Goal: Information Seeking & Learning: Learn about a topic

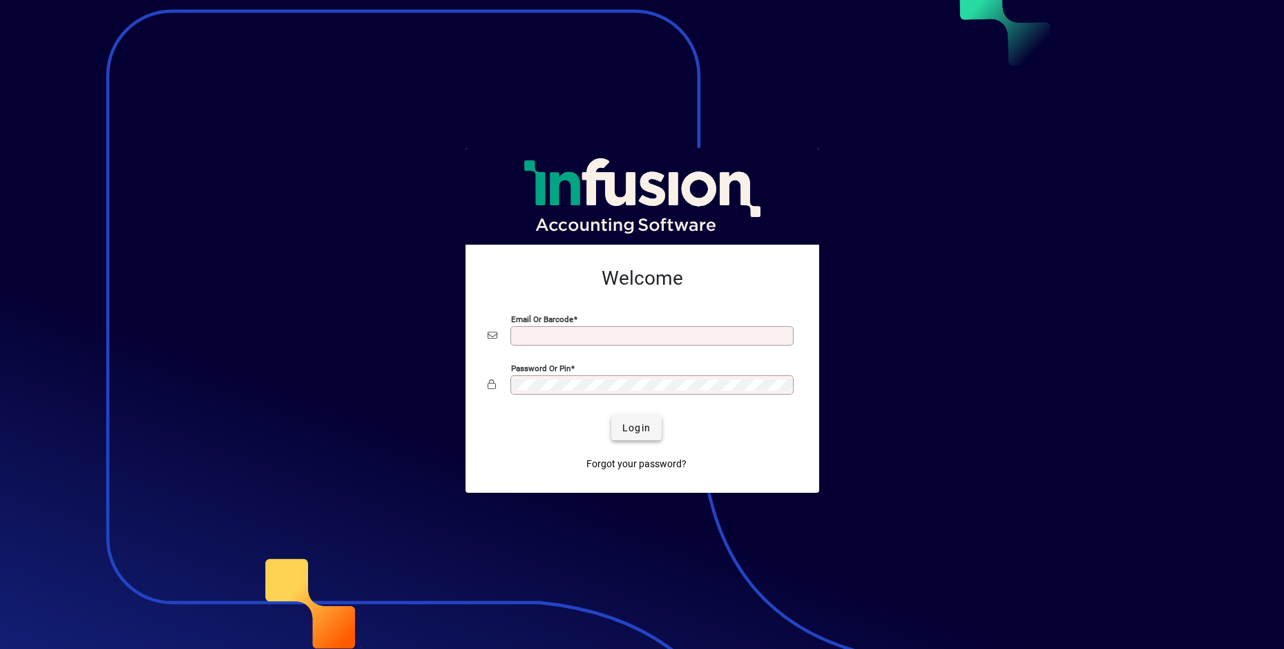
type input "**********"
click at [651, 426] on span "submit" at bounding box center [636, 427] width 50 height 33
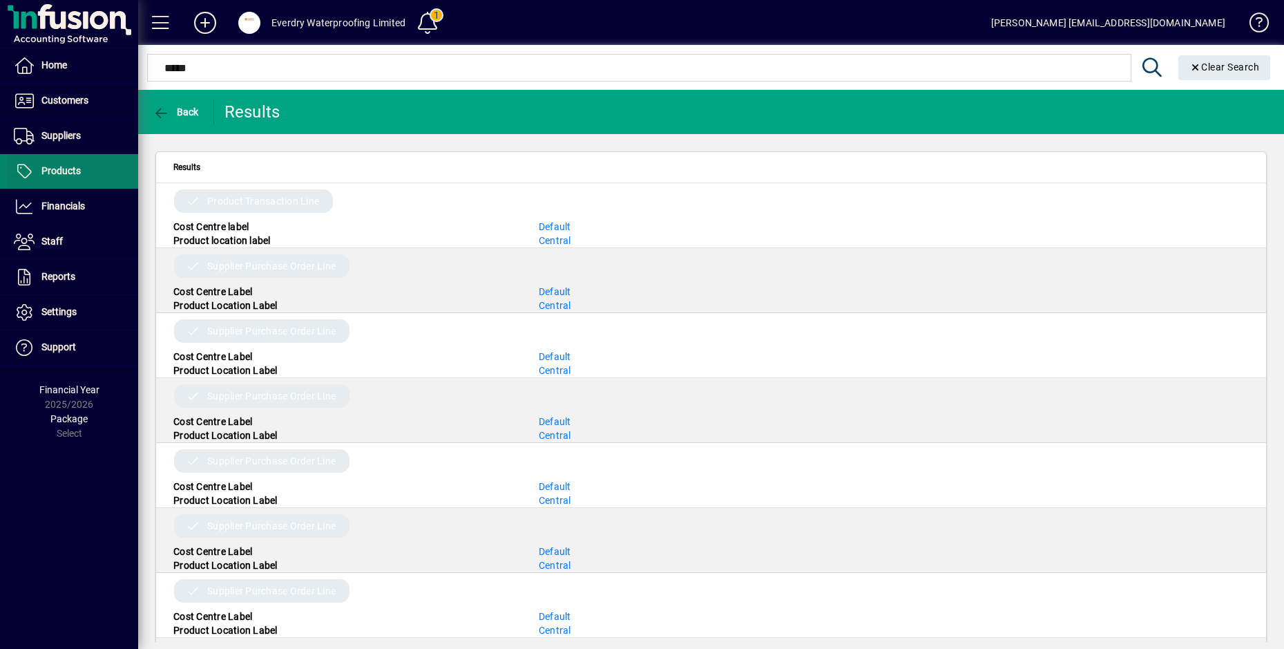
type input "*****"
click at [45, 175] on span "Products" at bounding box center [60, 170] width 39 height 11
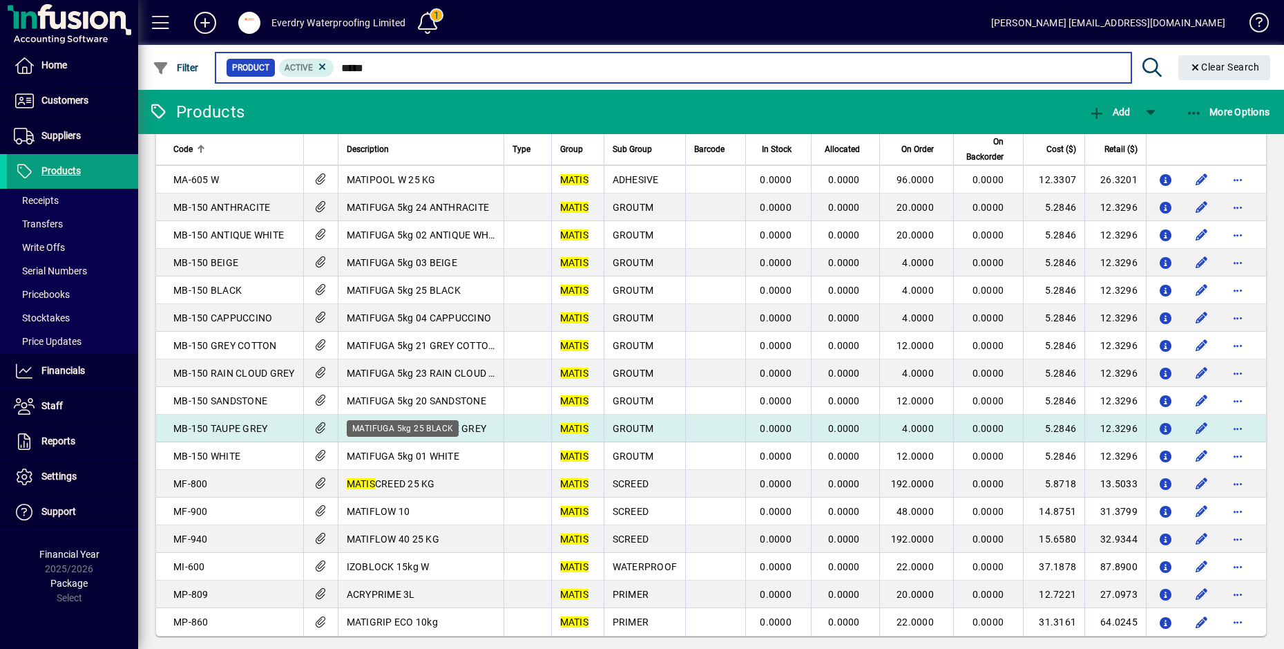
scroll to position [138, 0]
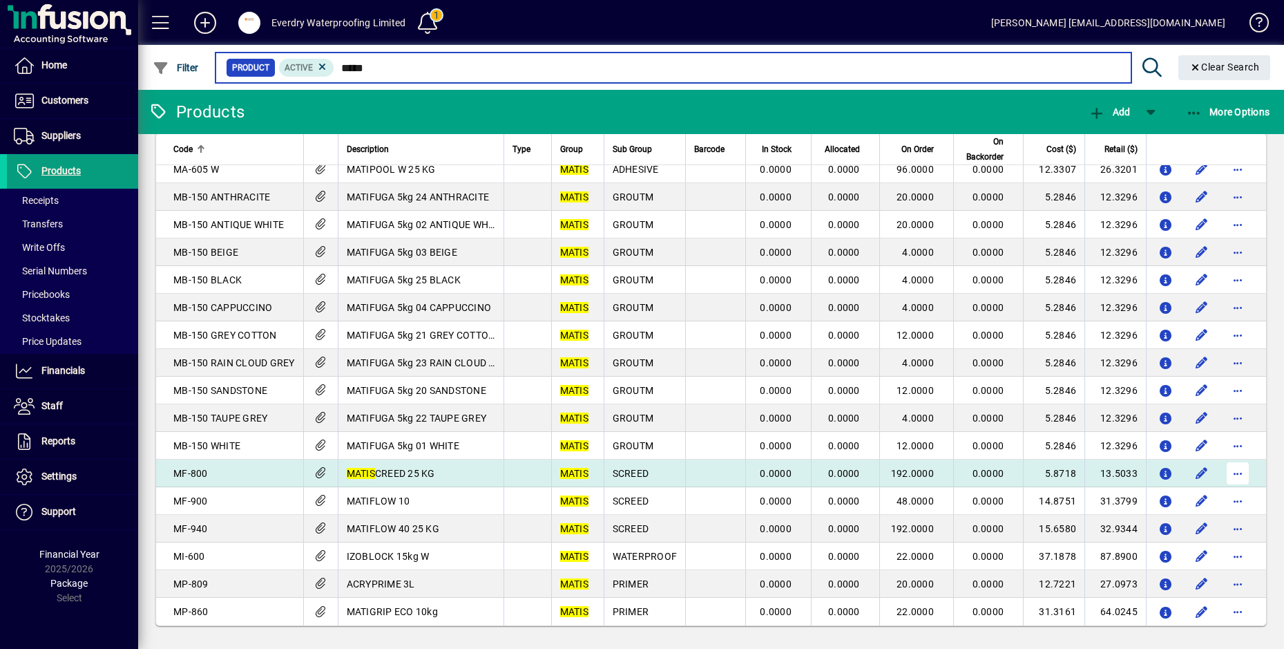
type input "*****"
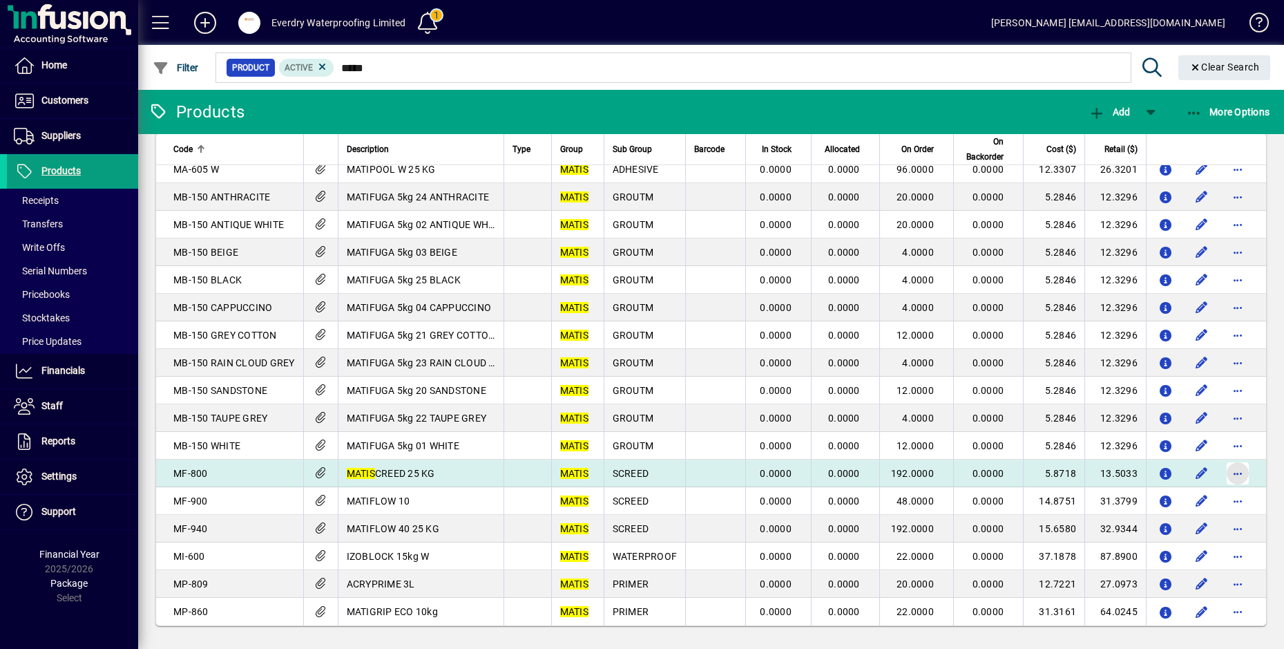
click at [1229, 472] on span "button" at bounding box center [1237, 473] width 33 height 33
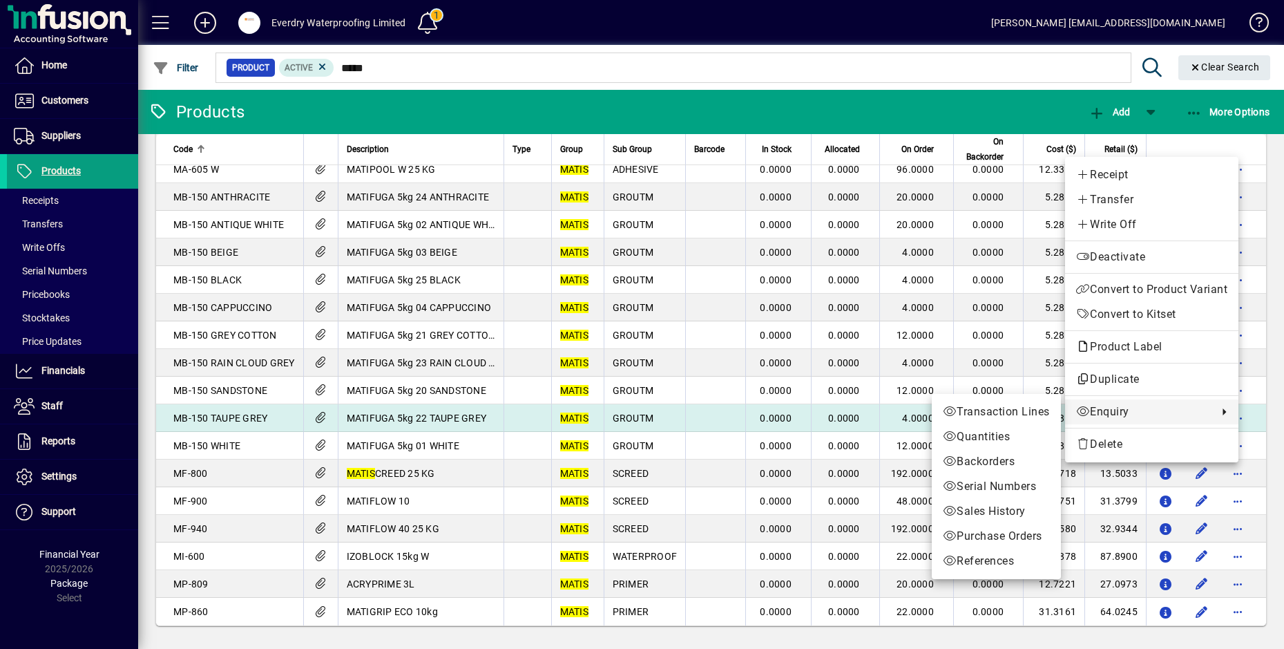
click at [697, 425] on div at bounding box center [642, 324] width 1284 height 649
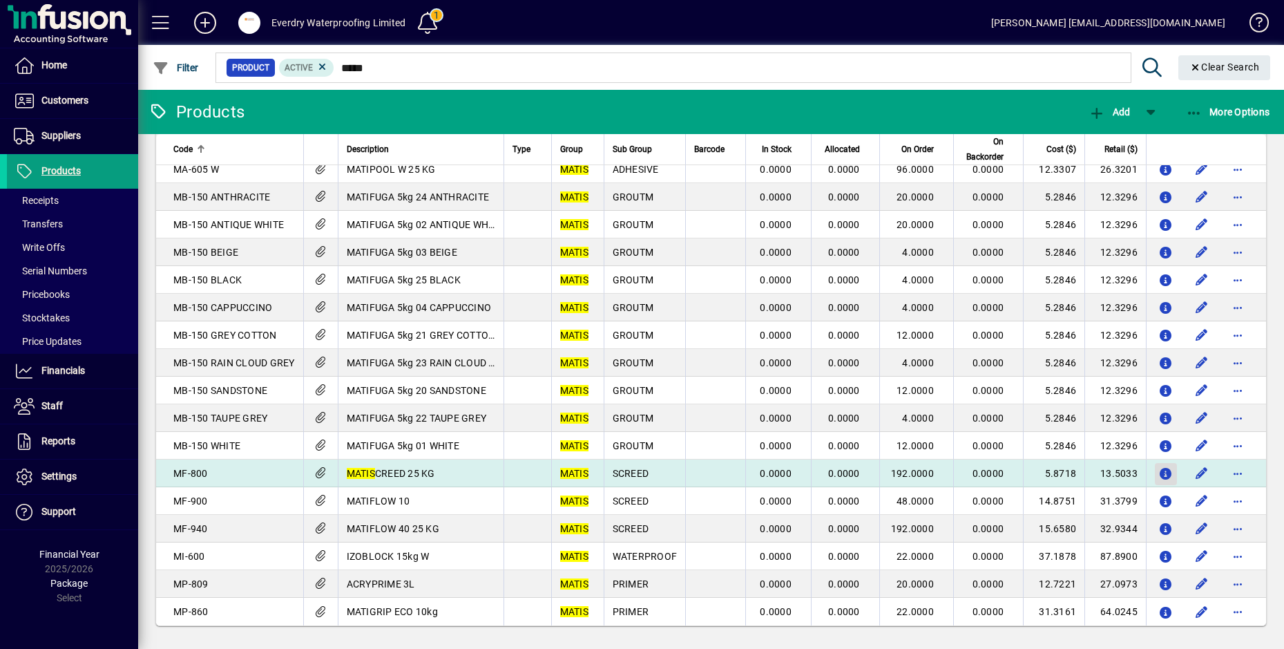
click at [1159, 470] on icon "button" at bounding box center [1166, 474] width 15 height 12
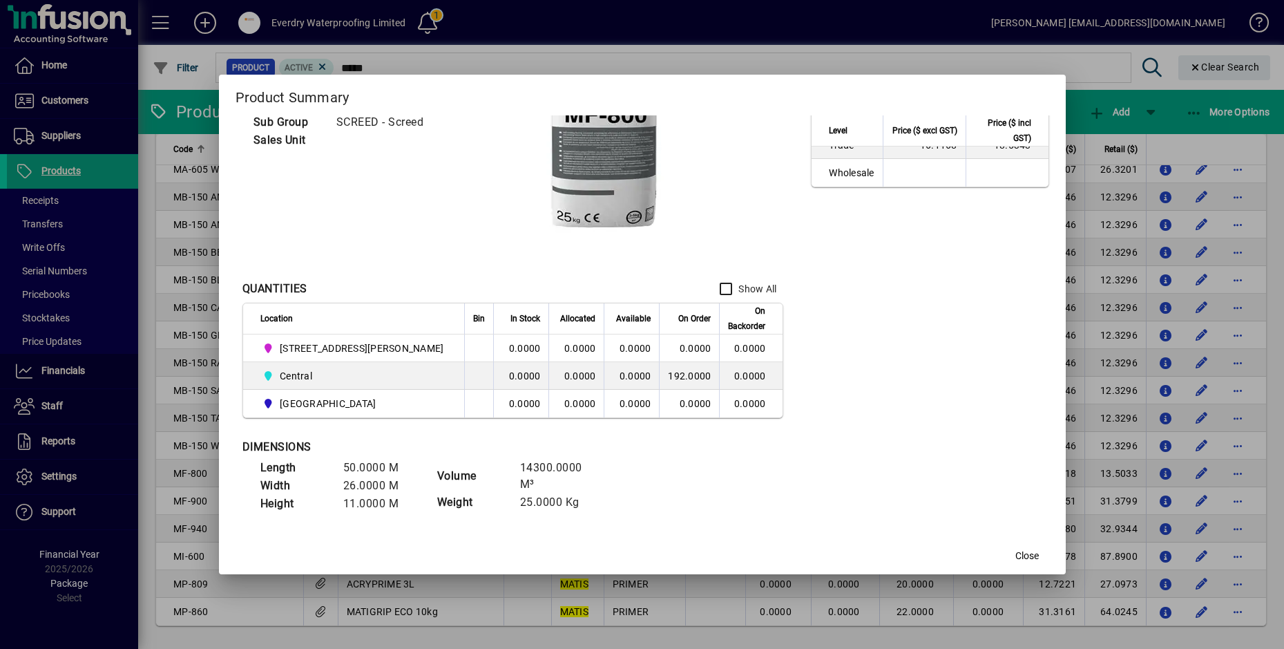
scroll to position [0, 0]
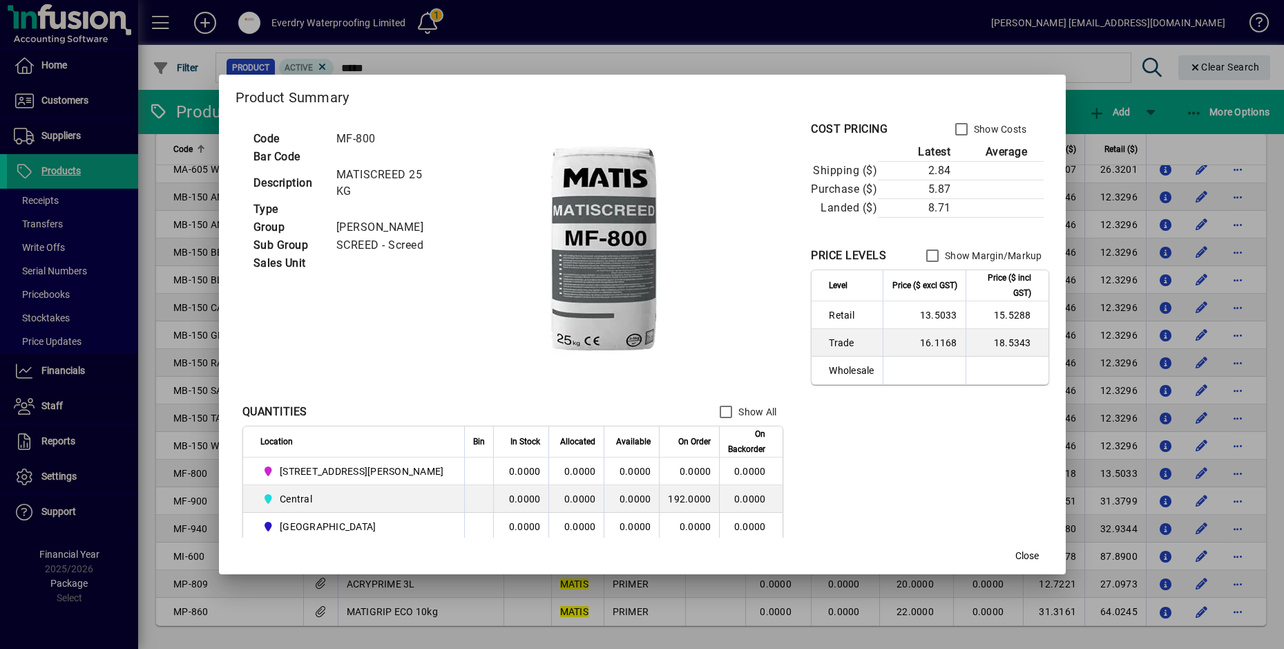
click at [923, 86] on h2 "Product Summary" at bounding box center [642, 95] width 847 height 40
click at [186, 405] on div at bounding box center [642, 324] width 1284 height 649
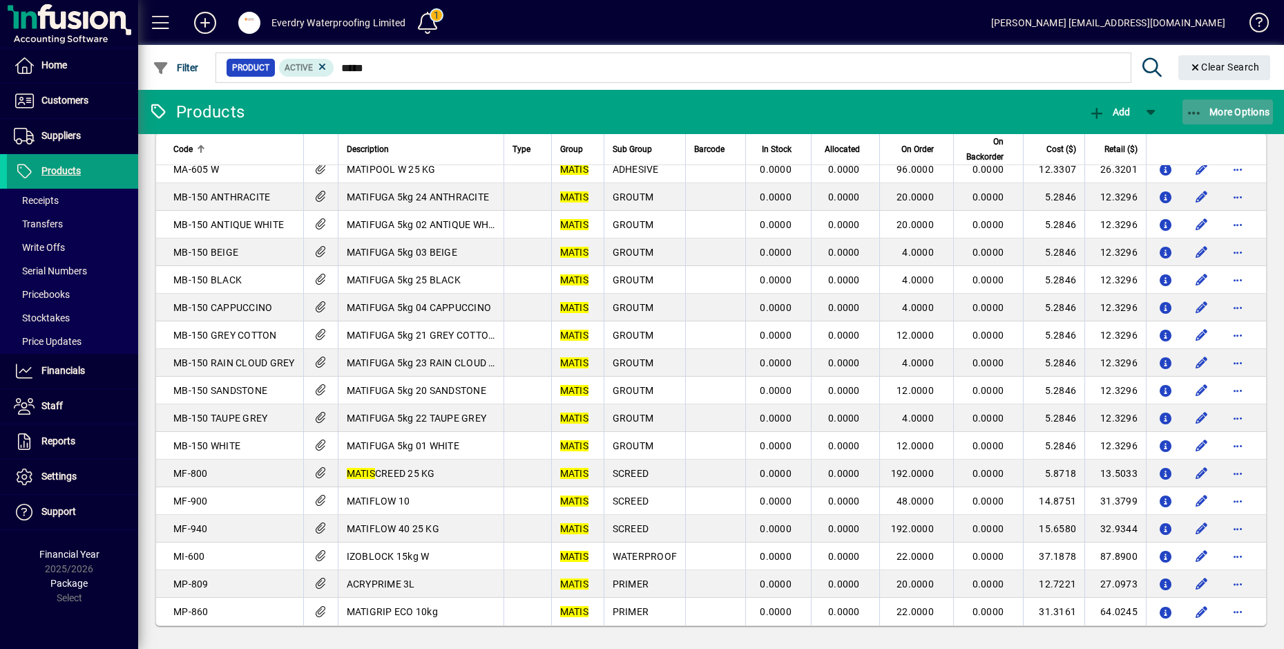
click at [1200, 117] on icon "button" at bounding box center [1194, 113] width 17 height 14
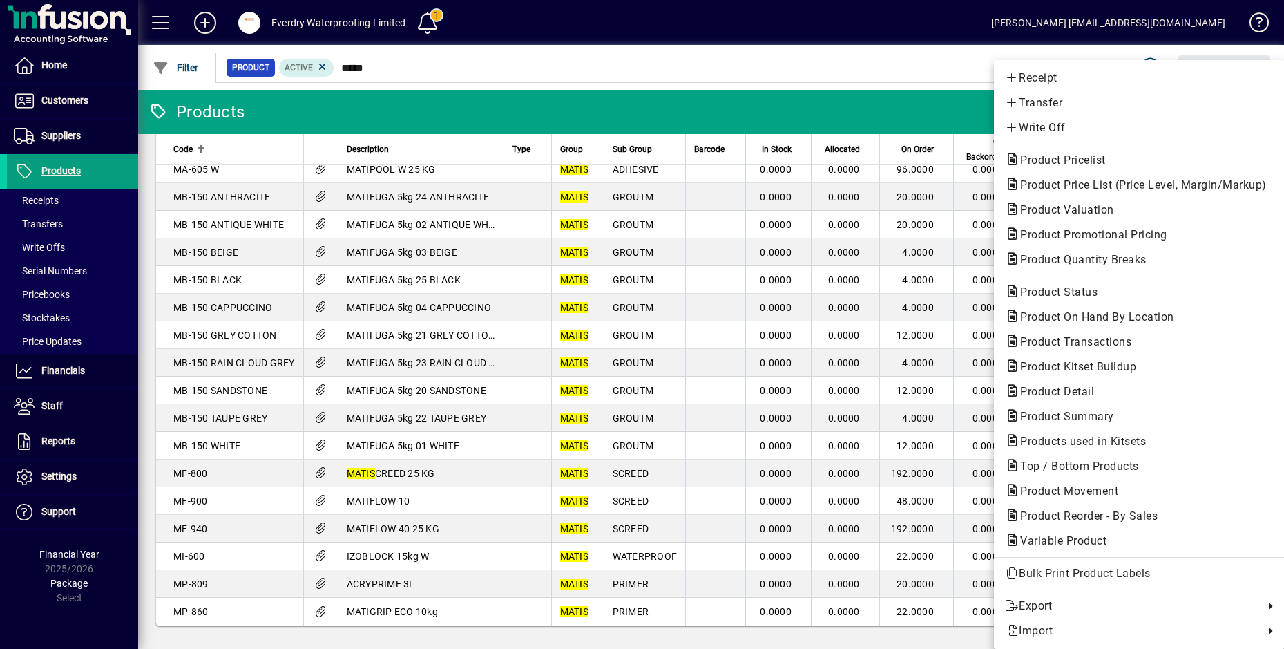
click at [954, 440] on div at bounding box center [642, 324] width 1284 height 649
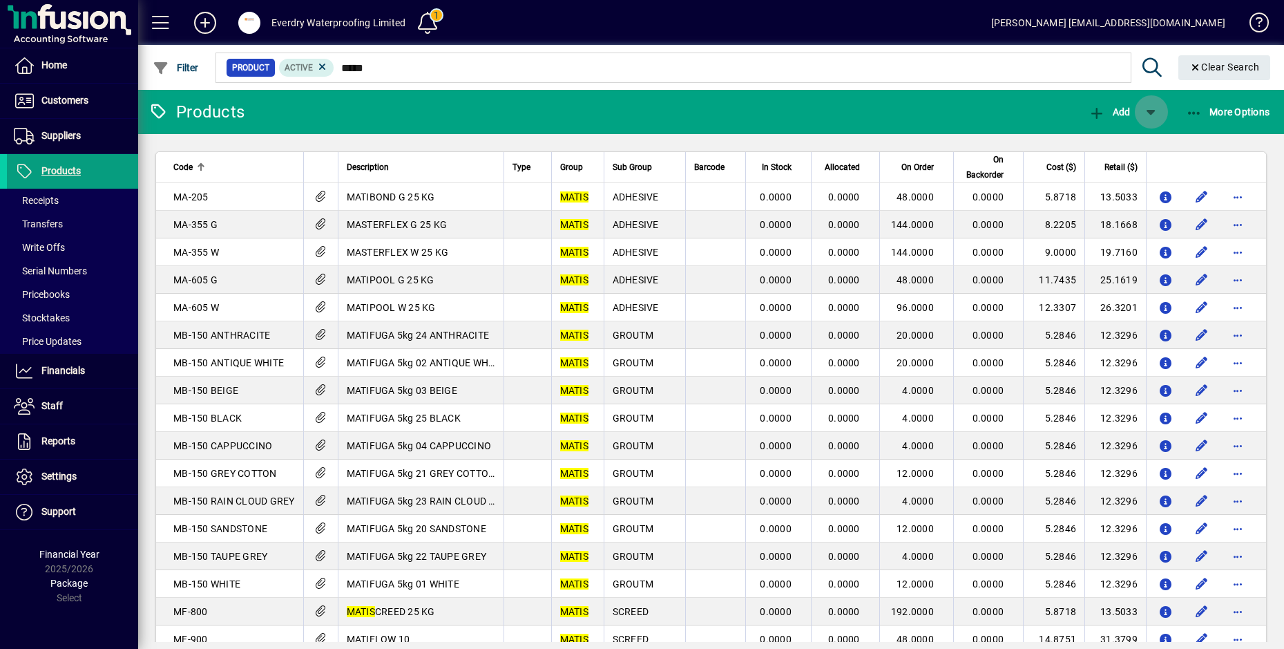
click at [1151, 117] on span "button" at bounding box center [1151, 111] width 33 height 33
click at [1151, 117] on div at bounding box center [642, 324] width 1284 height 649
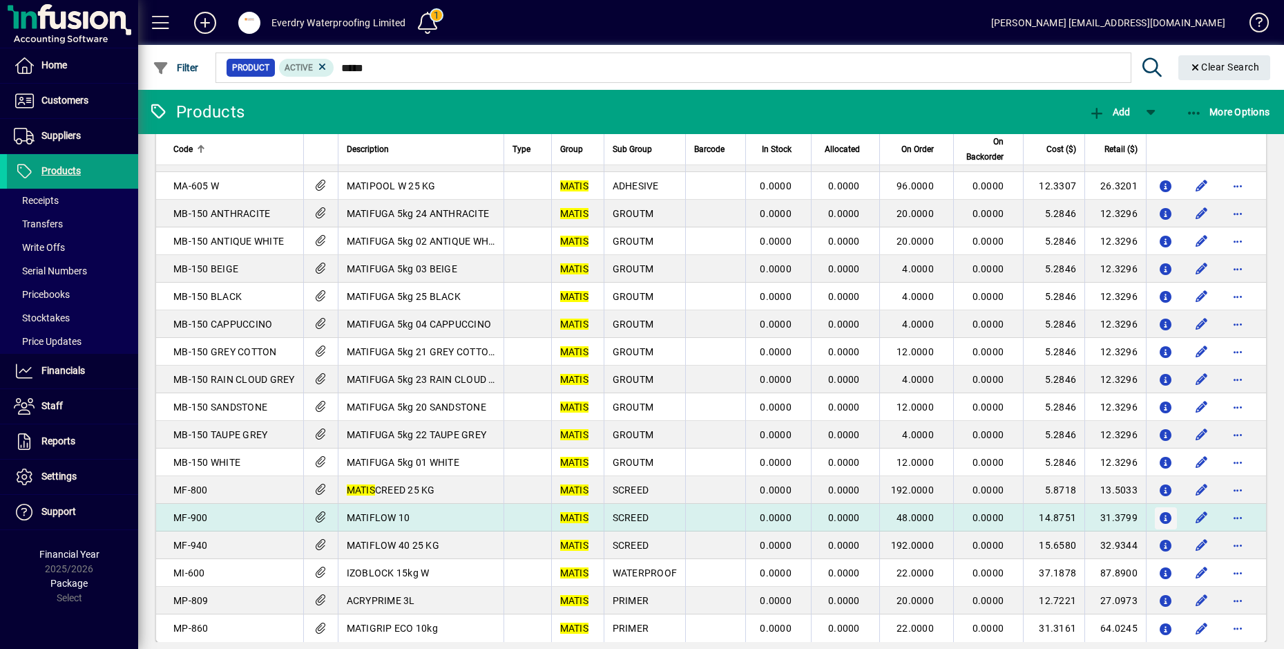
scroll to position [140, 0]
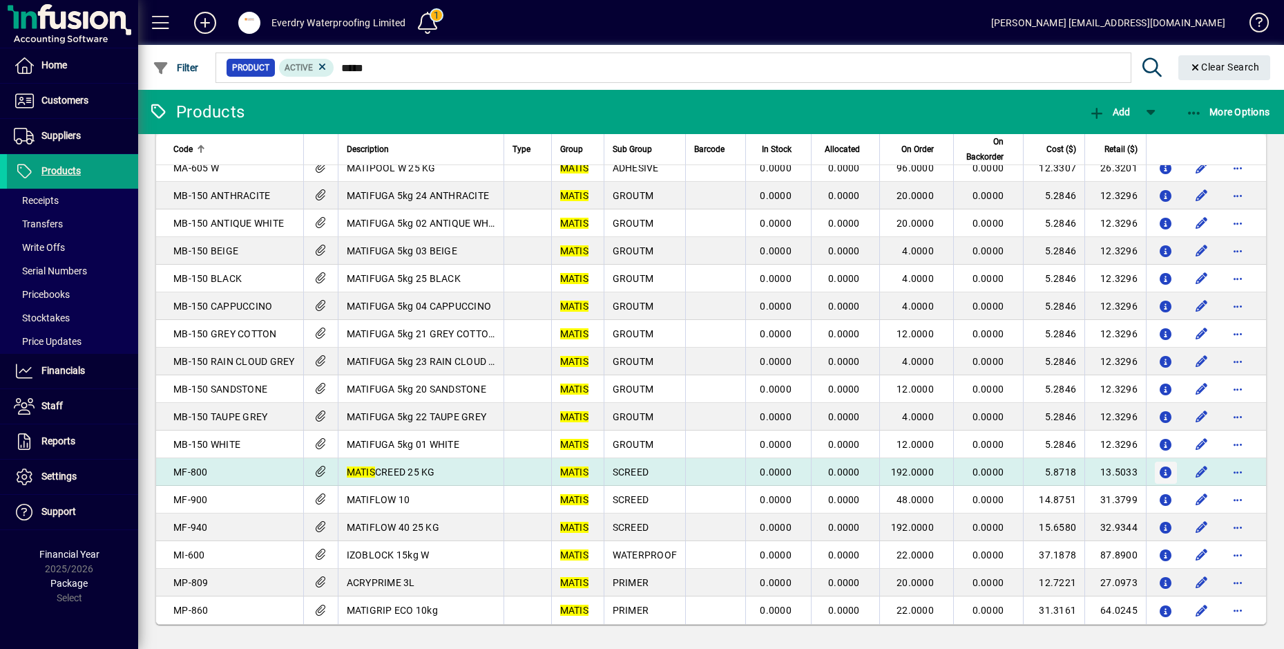
click at [1160, 472] on icon "button" at bounding box center [1166, 473] width 15 height 12
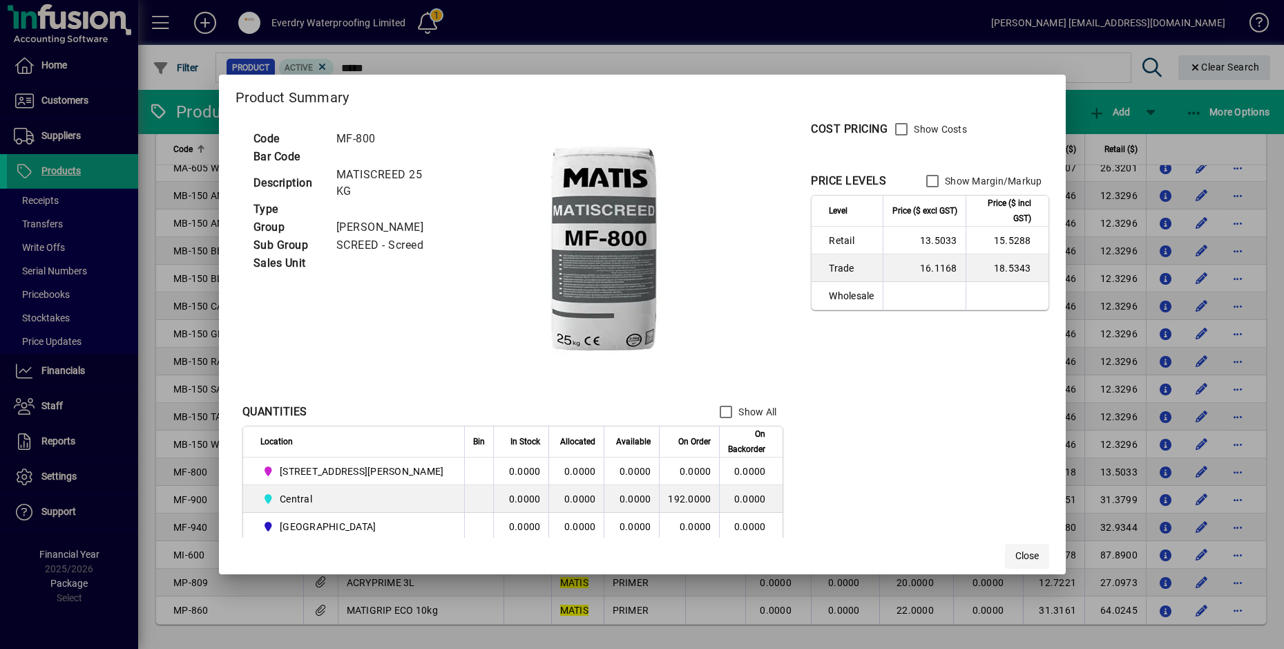
click at [1005, 561] on span "button" at bounding box center [1027, 555] width 44 height 33
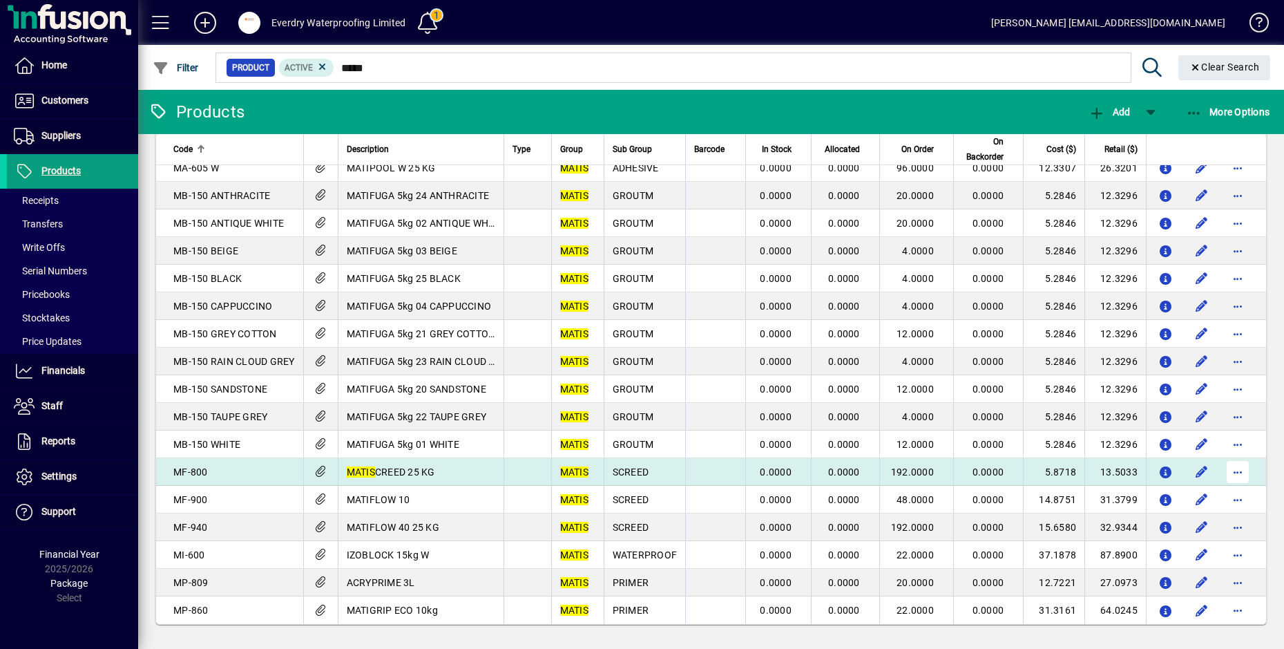
click at [1222, 470] on span "button" at bounding box center [1237, 471] width 33 height 33
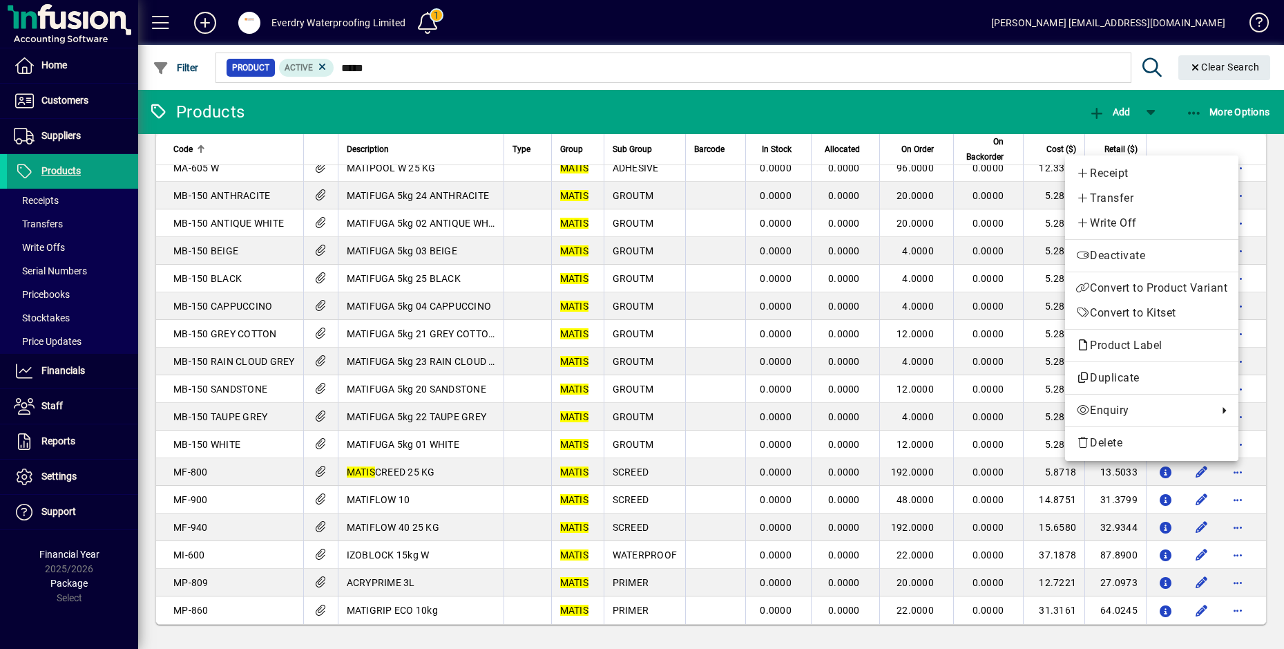
click at [1215, 499] on div at bounding box center [642, 324] width 1284 height 649
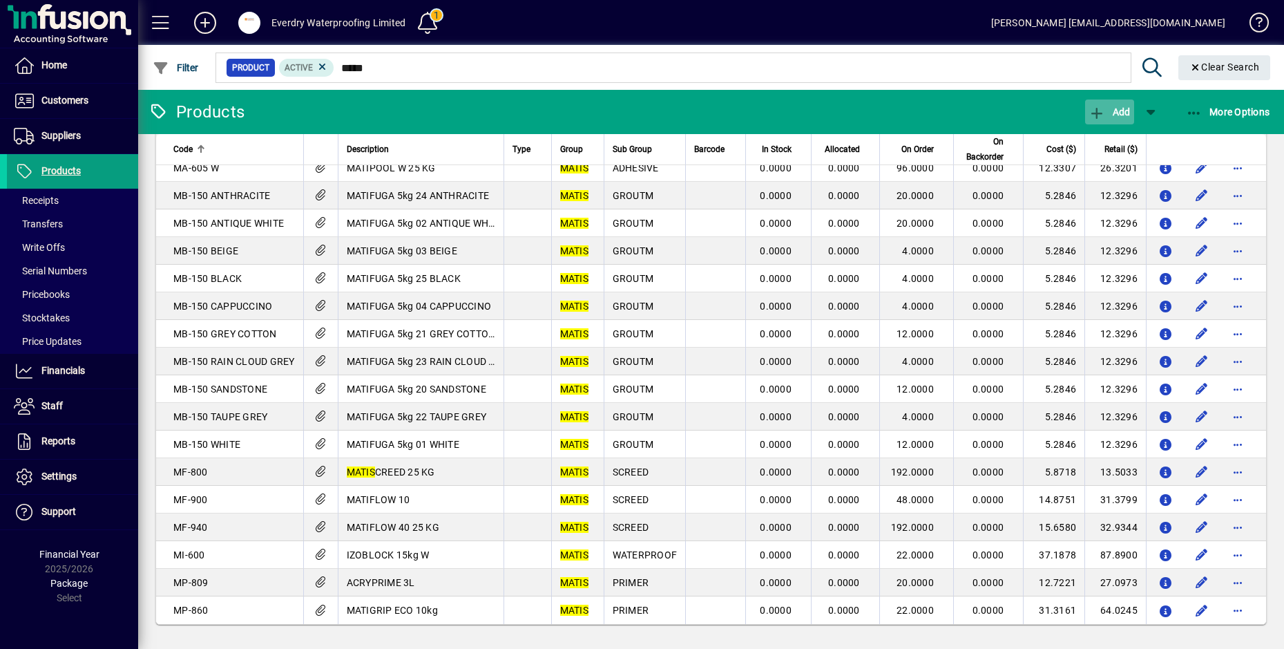
click at [1106, 105] on span "button" at bounding box center [1109, 111] width 48 height 33
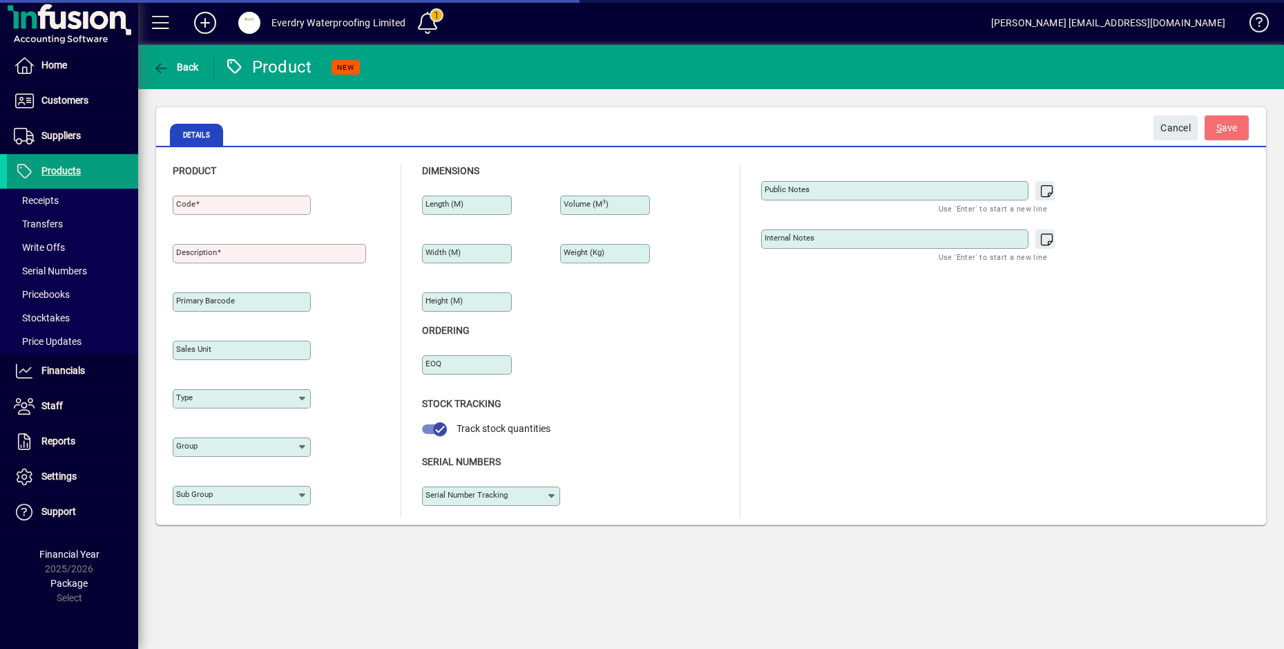
type input "****"
click at [1174, 121] on span "Cancel" at bounding box center [1175, 128] width 30 height 23
type input "*****"
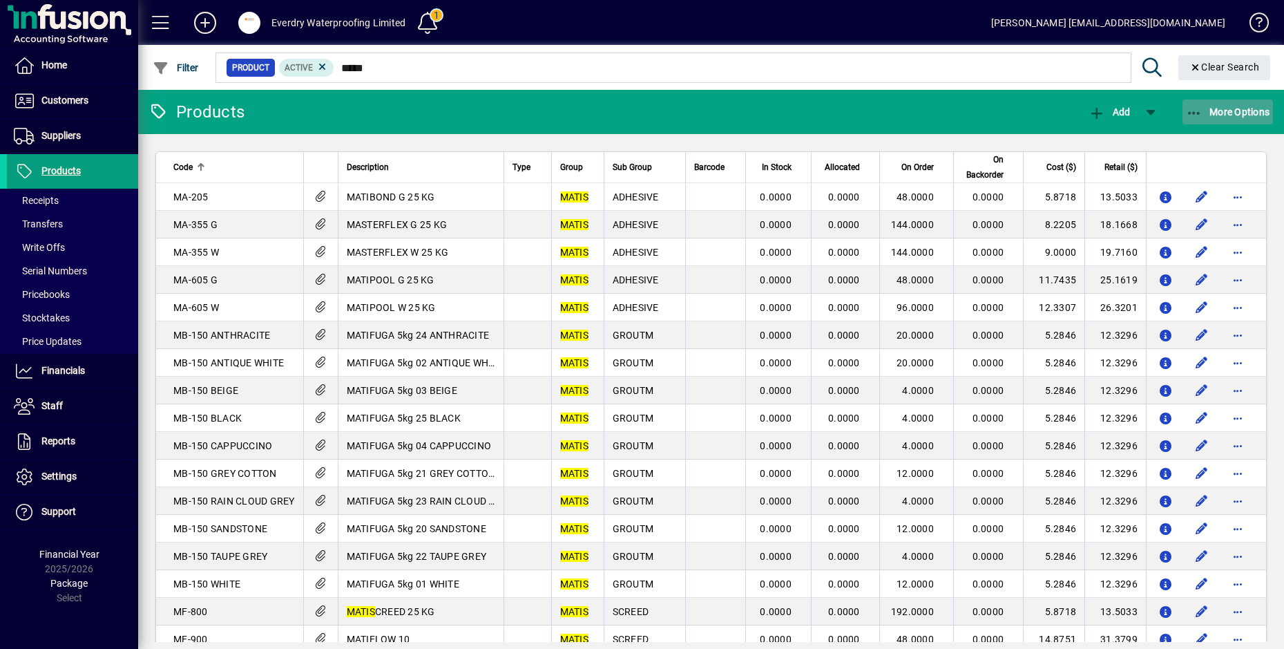
click at [1208, 108] on span "More Options" at bounding box center [1228, 111] width 84 height 11
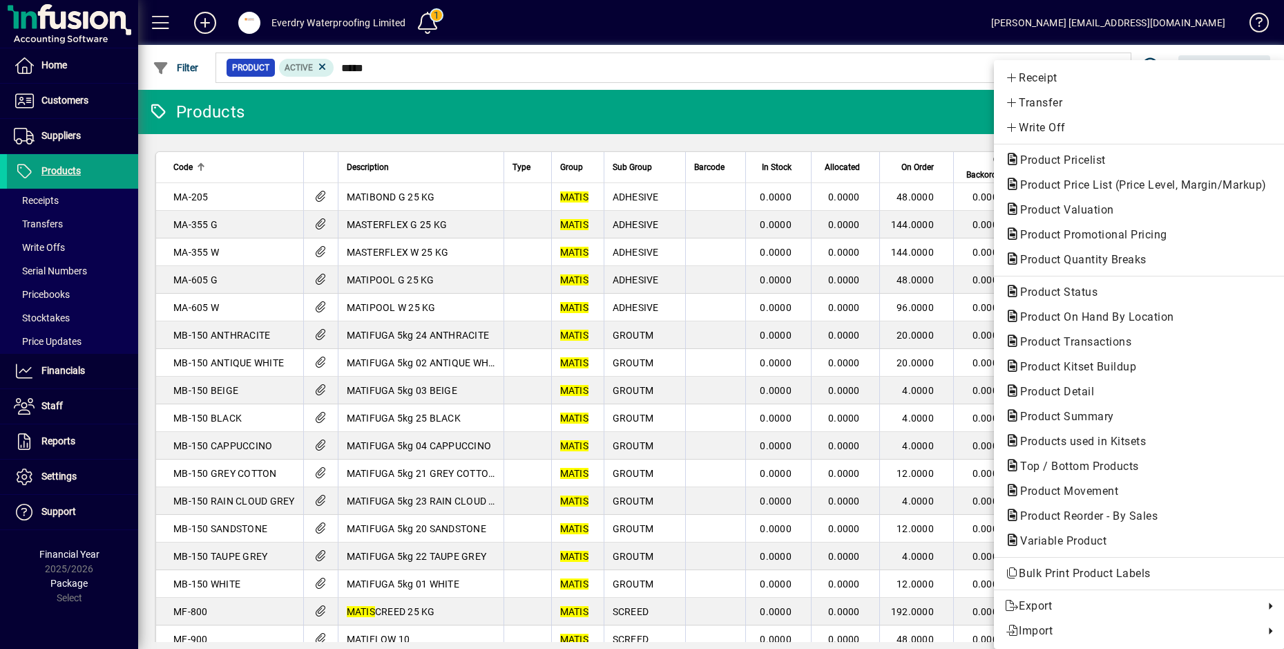
click at [816, 445] on div at bounding box center [642, 324] width 1284 height 649
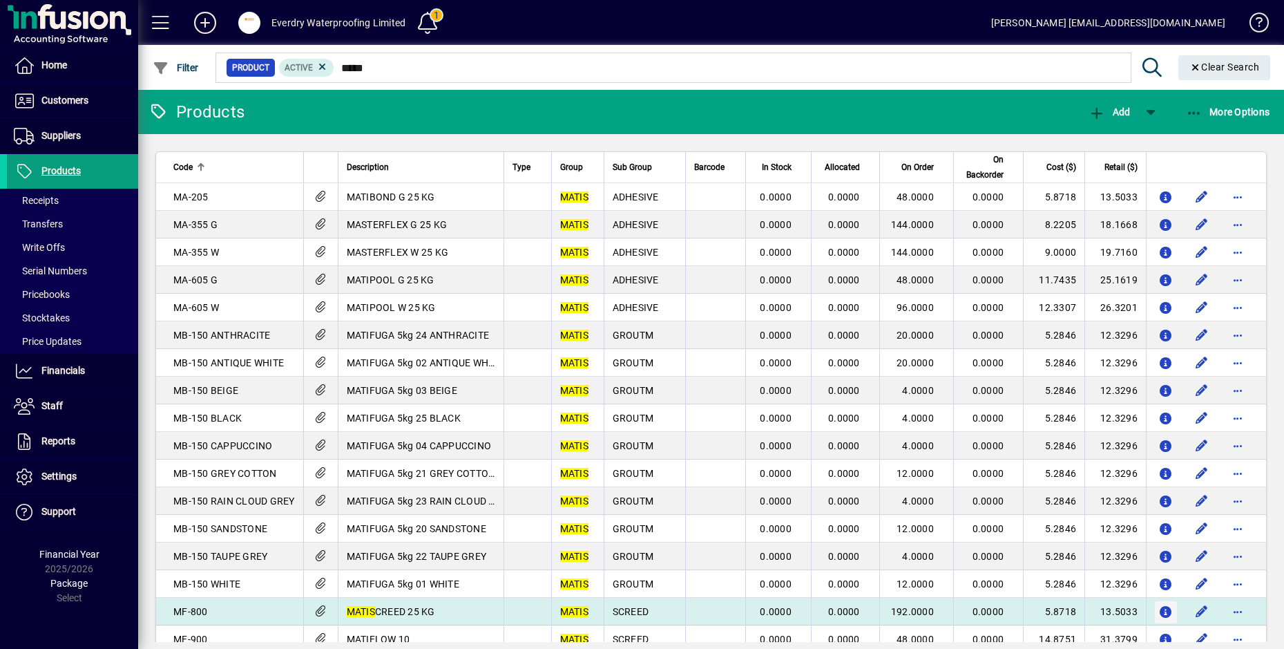
click at [1159, 608] on icon "button" at bounding box center [1166, 612] width 15 height 12
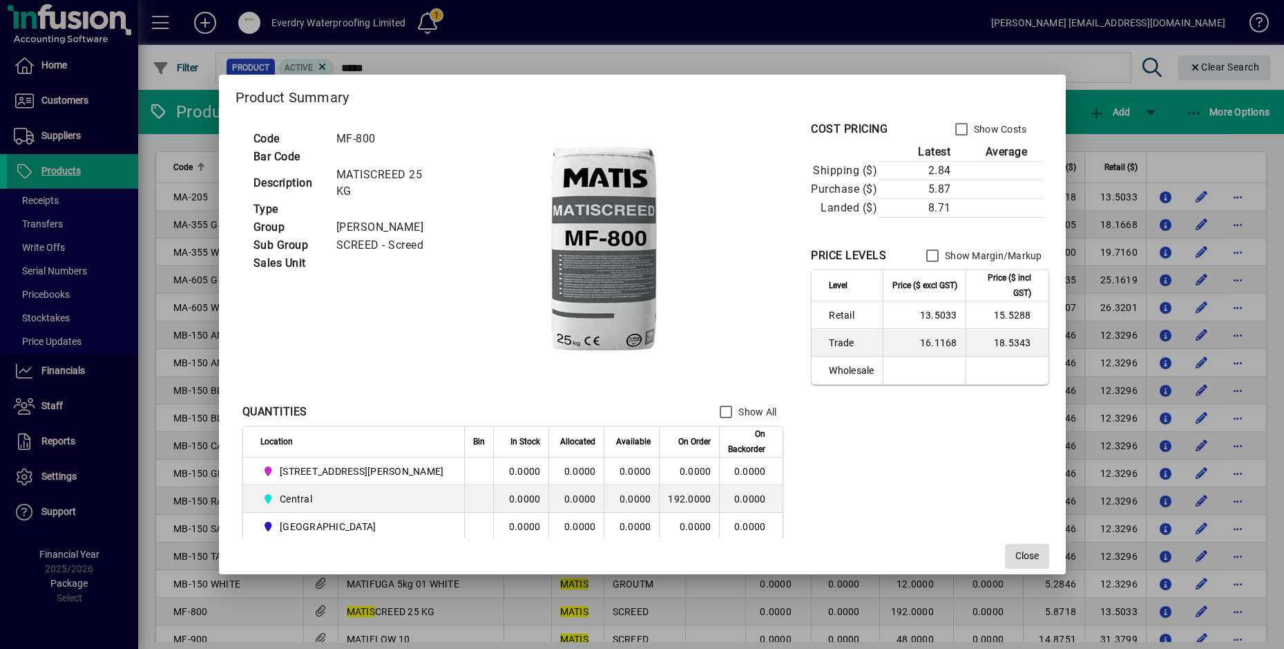
click at [1015, 555] on span "Close" at bounding box center [1026, 555] width 23 height 15
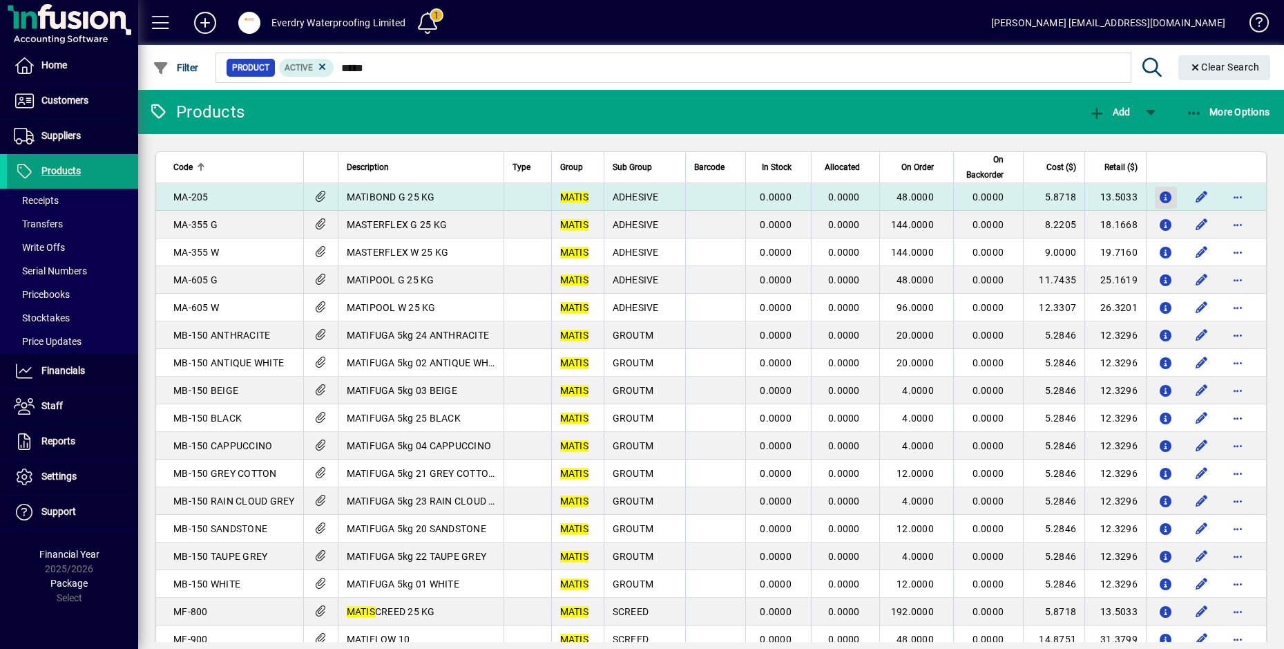
click at [1159, 195] on icon "button" at bounding box center [1166, 198] width 15 height 12
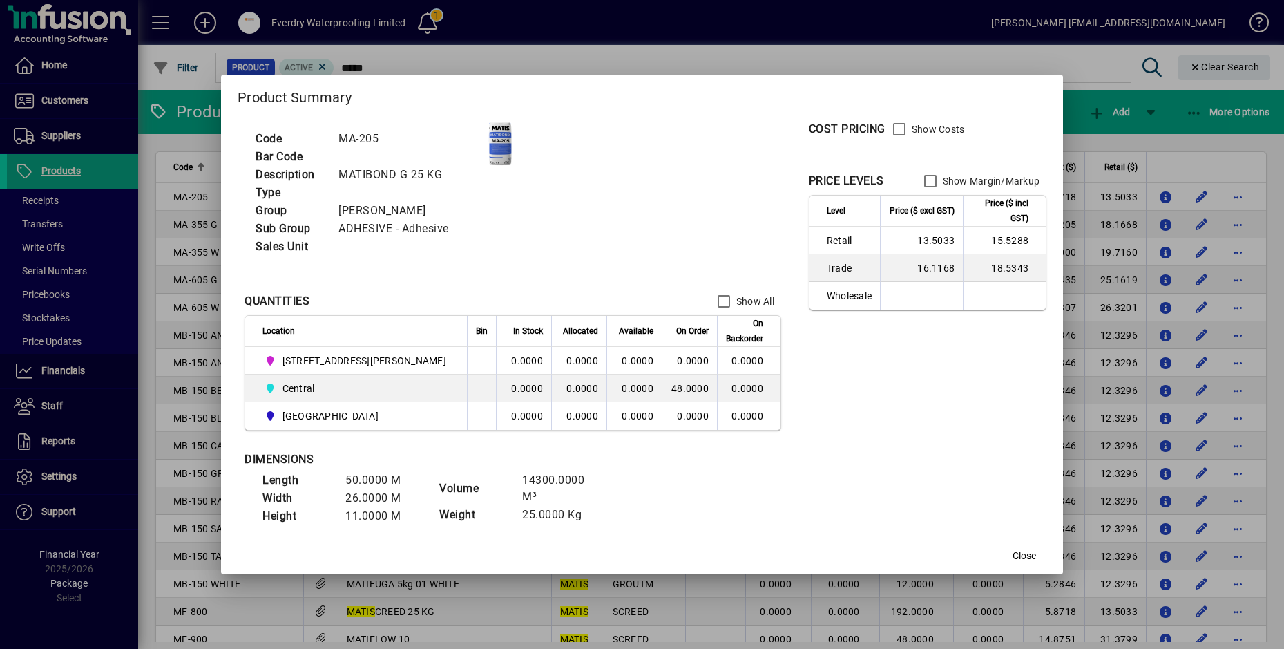
click at [909, 122] on label "Show Costs" at bounding box center [937, 129] width 56 height 14
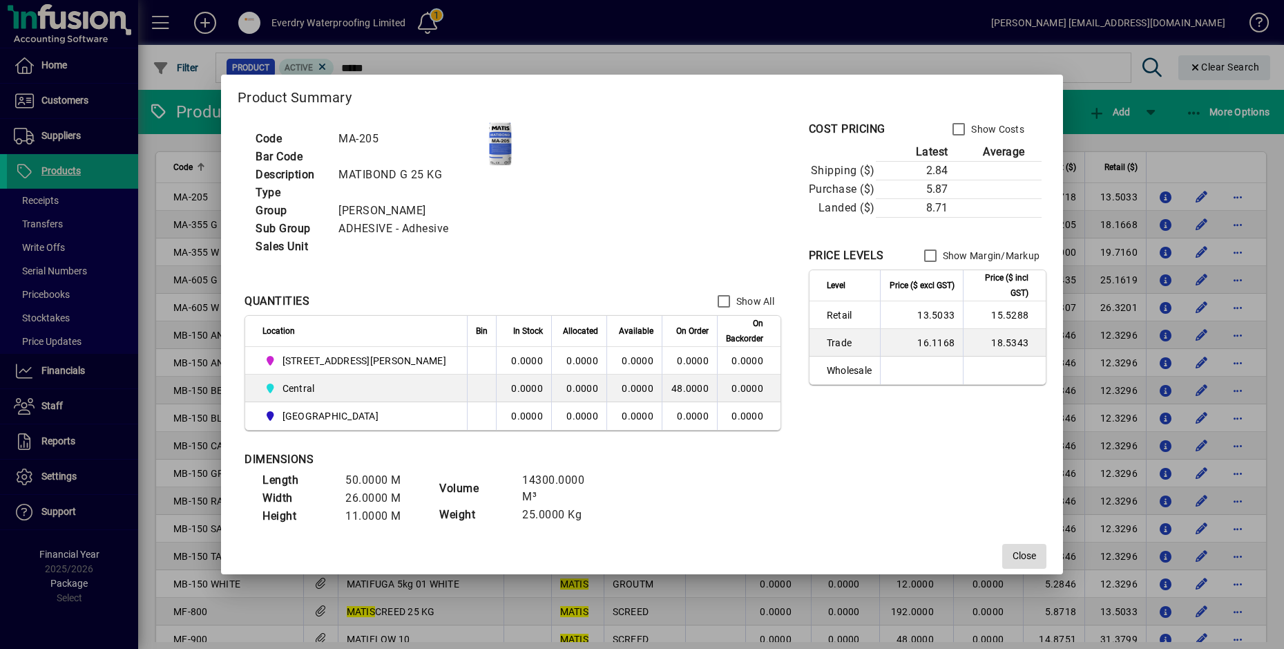
click at [1013, 555] on span "Close" at bounding box center [1024, 555] width 23 height 15
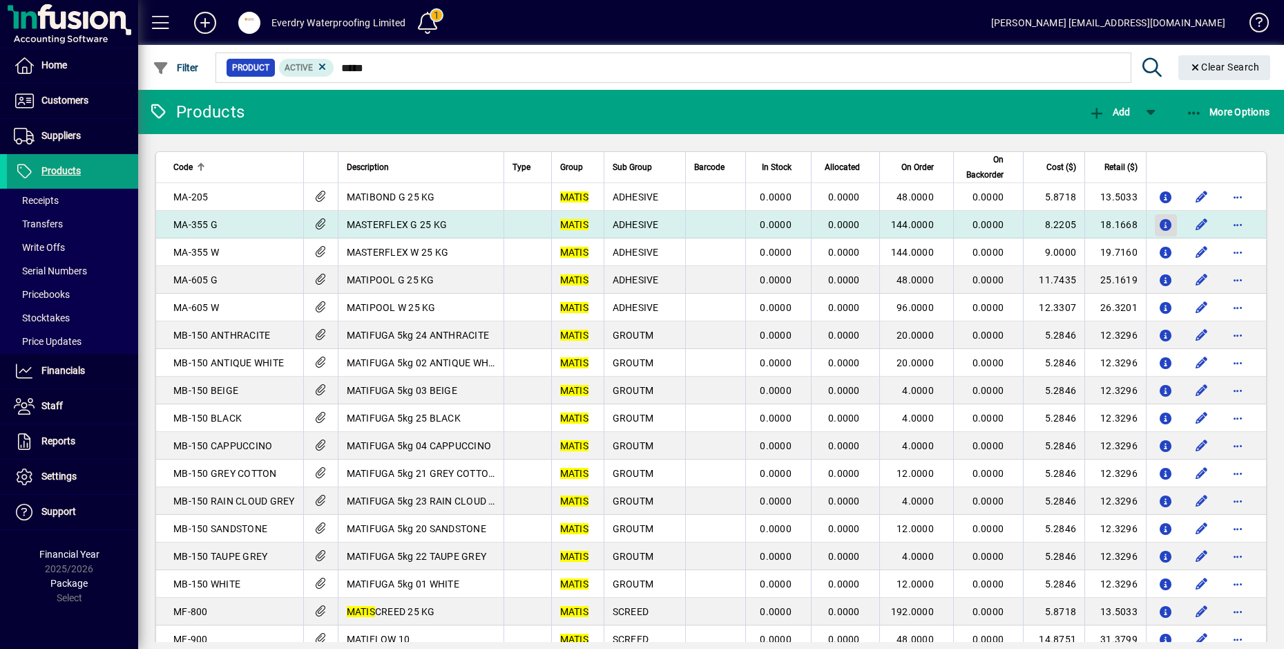
click at [1159, 222] on icon "button" at bounding box center [1166, 226] width 15 height 12
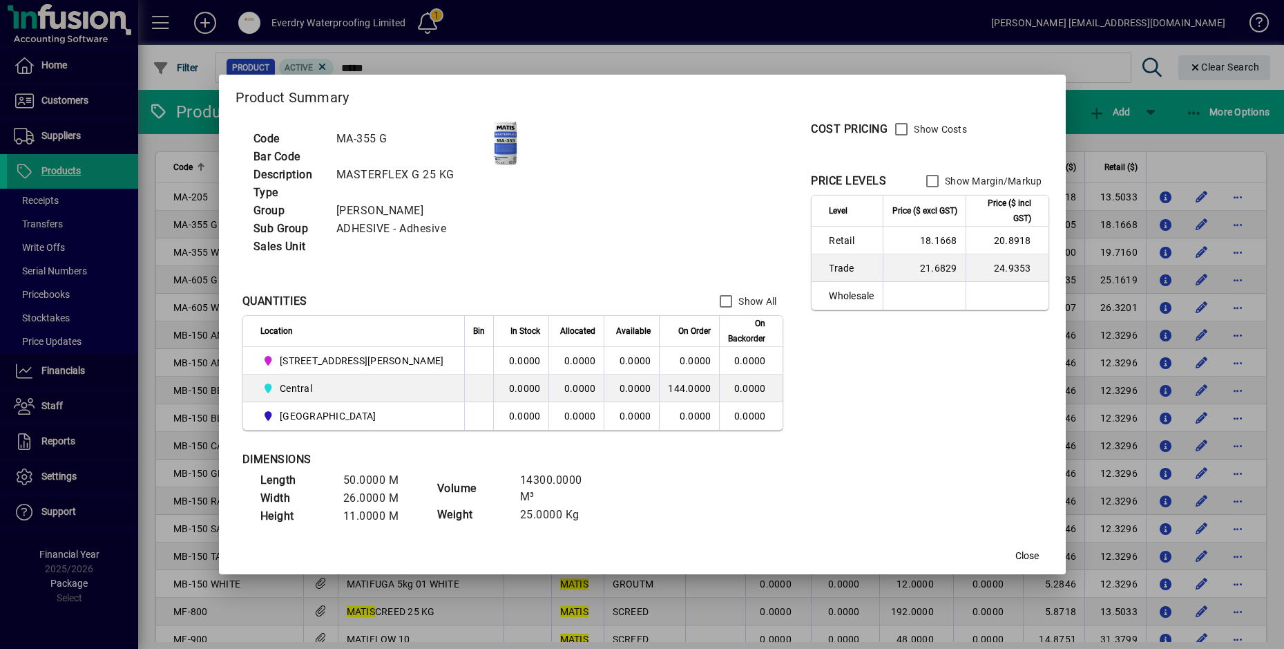
click at [911, 128] on label "Show Costs" at bounding box center [939, 129] width 56 height 14
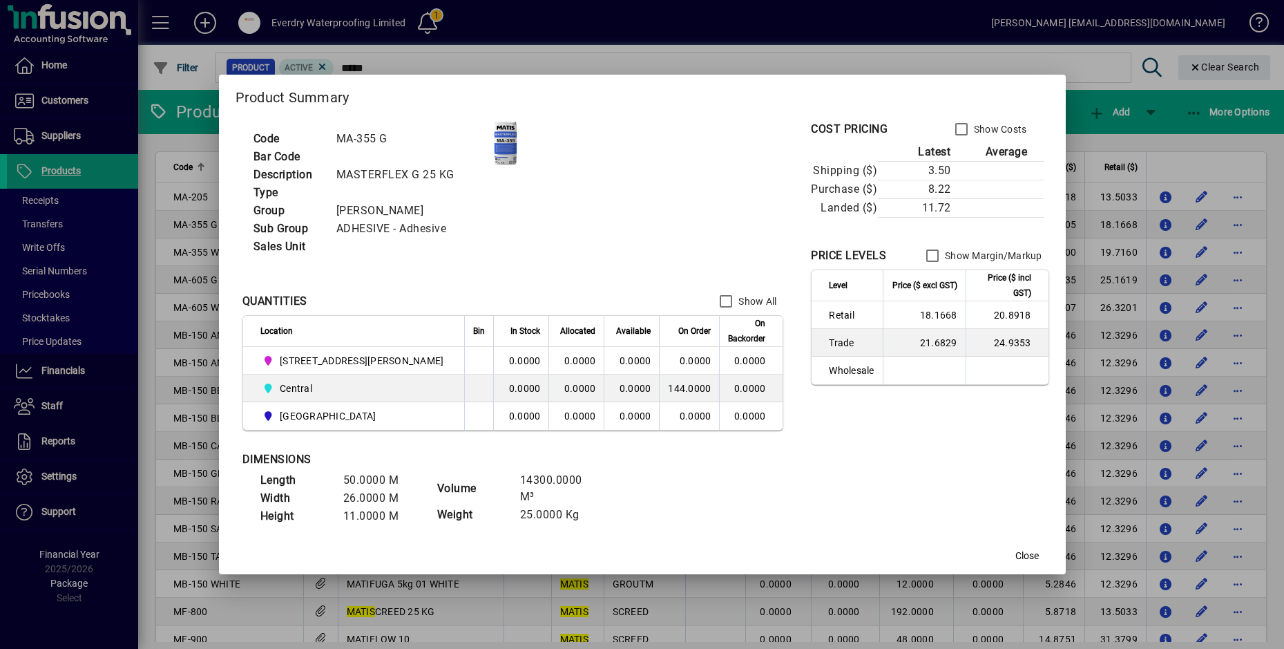
click at [923, 218] on div "COST PRICING Show Costs Latest Average Shipping ($) 3.50 Purchase ($) 8.22 Land…" at bounding box center [930, 178] width 238 height 126
click at [1015, 558] on span "Close" at bounding box center [1026, 555] width 23 height 15
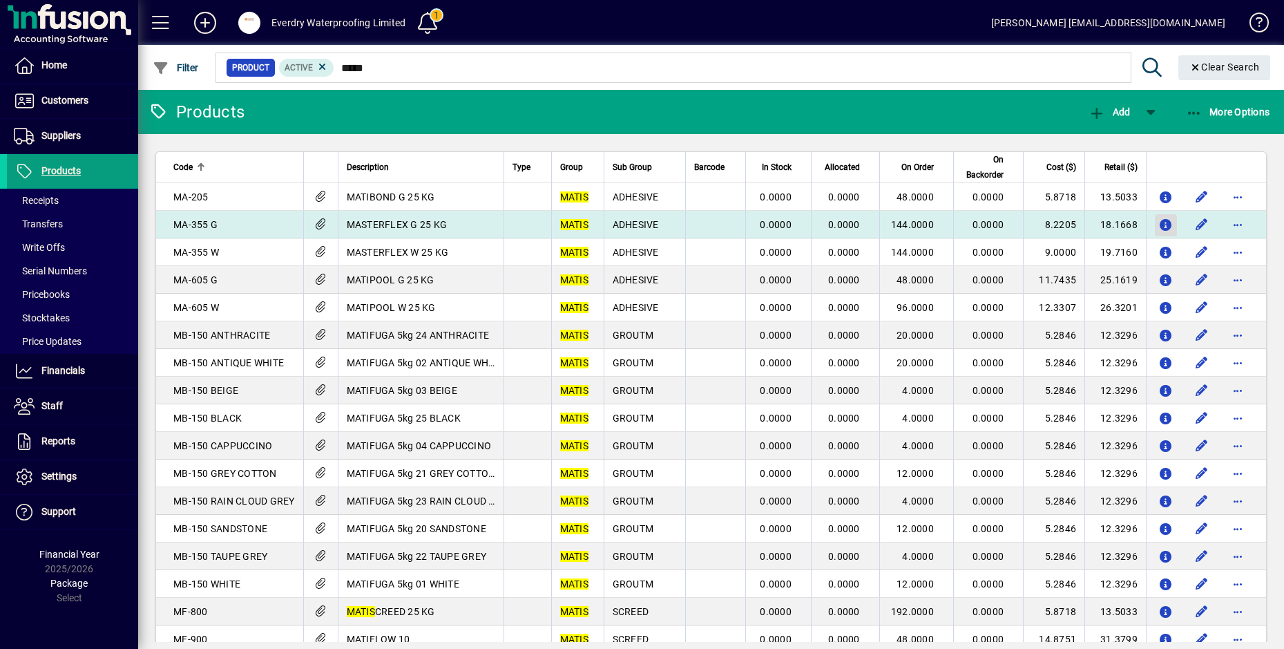
click at [1159, 224] on icon "button" at bounding box center [1166, 226] width 15 height 12
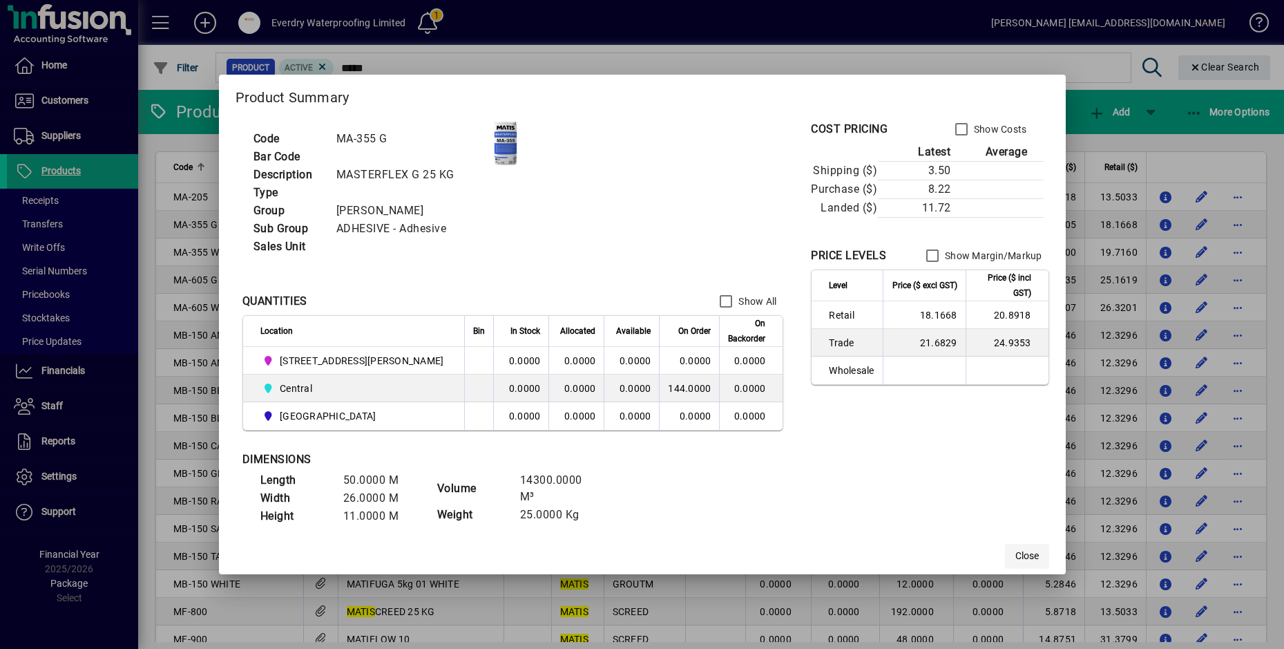
click at [1015, 561] on span "Close" at bounding box center [1026, 555] width 23 height 15
